Goal: Information Seeking & Learning: Check status

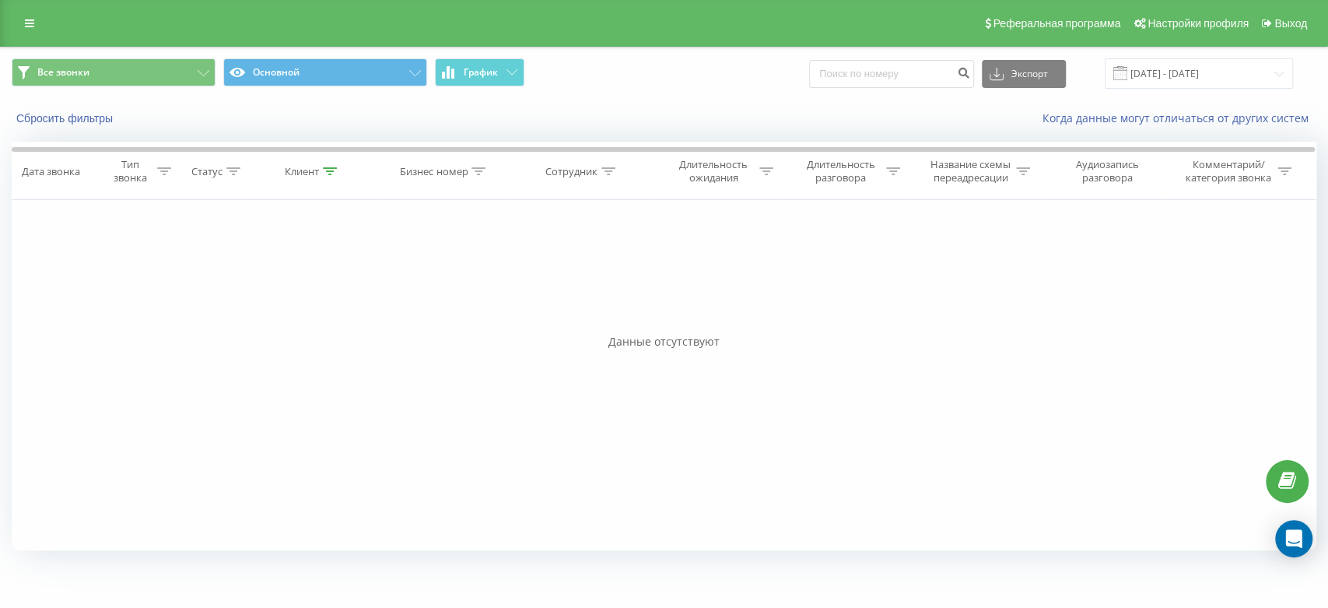
click at [331, 168] on icon at bounding box center [330, 171] width 14 height 8
click at [327, 170] on icon at bounding box center [330, 171] width 14 height 8
drag, startPoint x: 317, startPoint y: 276, endPoint x: 212, endPoint y: 271, distance: 105.2
click at [212, 271] on div "Фильтровать по условию Равно Введите значение Отмена OK Фильтровать по условию …" at bounding box center [664, 375] width 1305 height 350
click at [355, 307] on span "OK" at bounding box center [346, 313] width 44 height 24
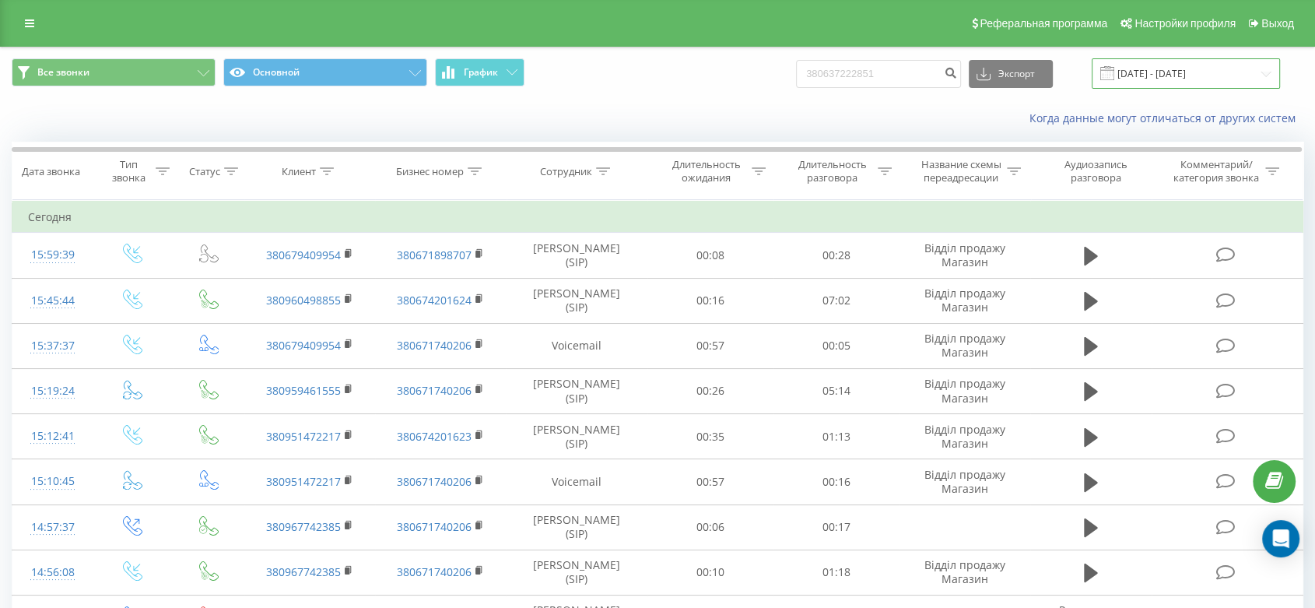
click at [1178, 74] on input "[DATE] - [DATE]" at bounding box center [1185, 73] width 188 height 30
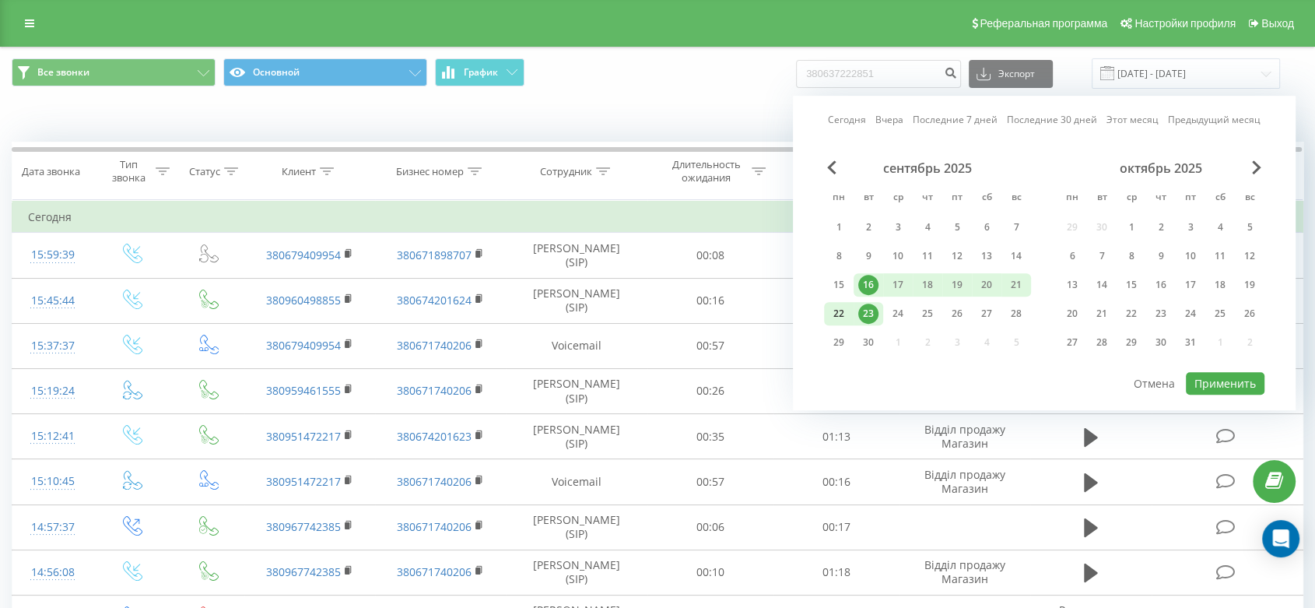
click at [843, 309] on div "22" at bounding box center [839, 313] width 20 height 20
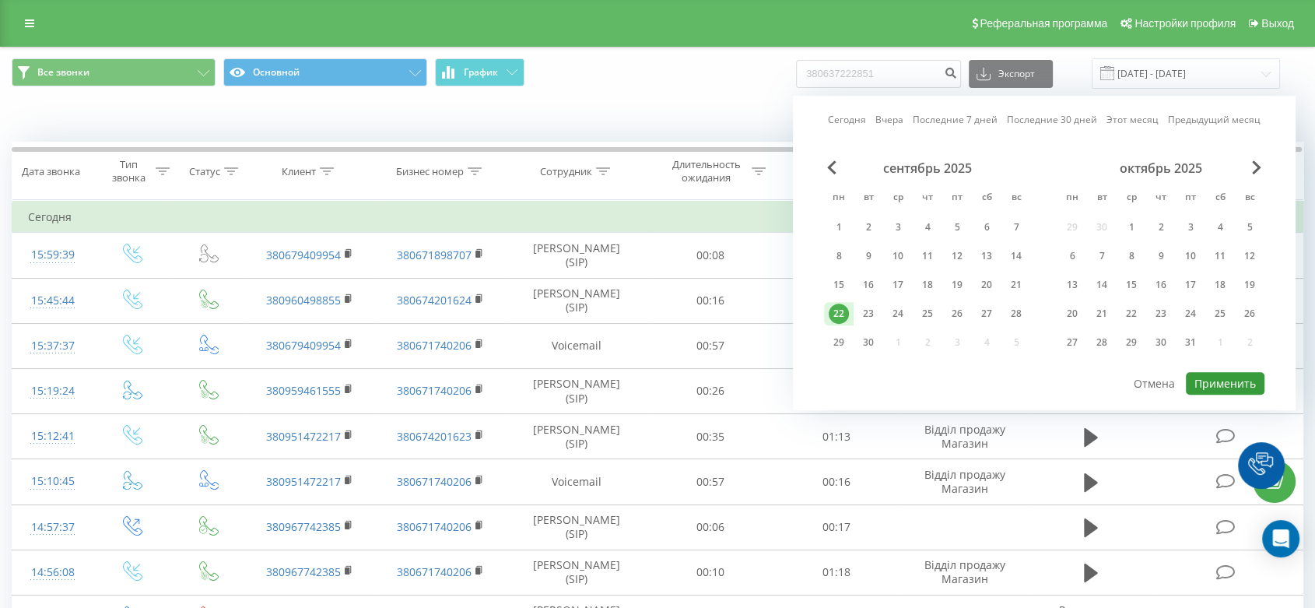
click at [1214, 378] on button "Применить" at bounding box center [1225, 383] width 79 height 23
type input "[DATE] - [DATE]"
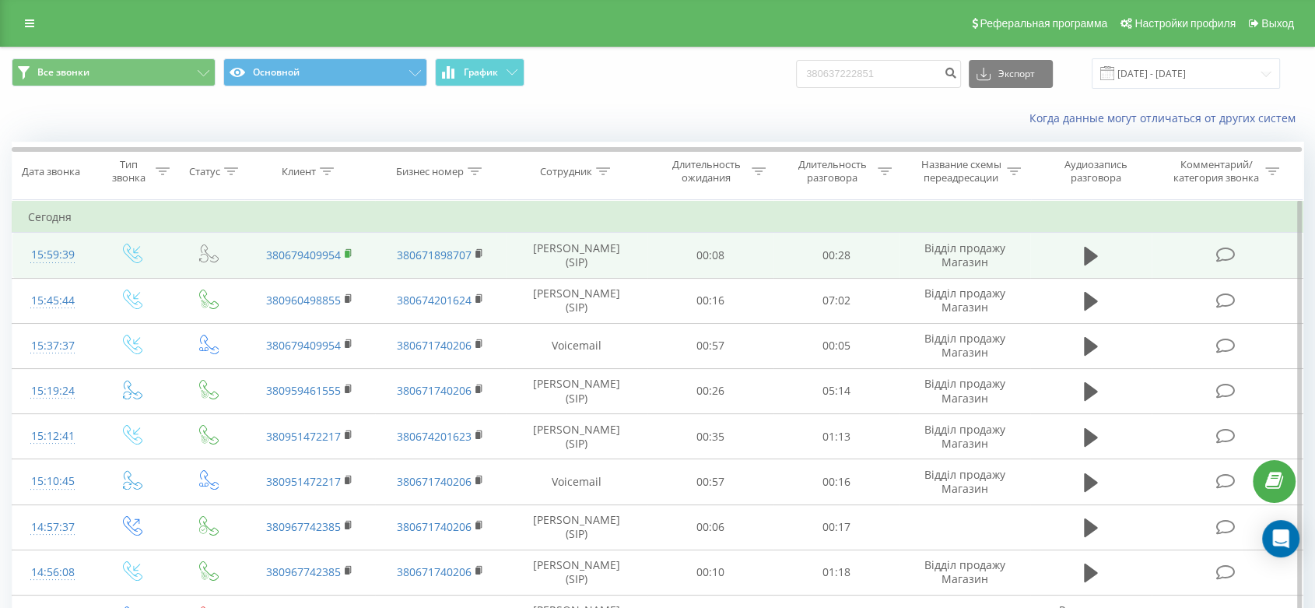
click at [345, 251] on rect at bounding box center [347, 254] width 5 height 7
